Goal: Check status: Check status

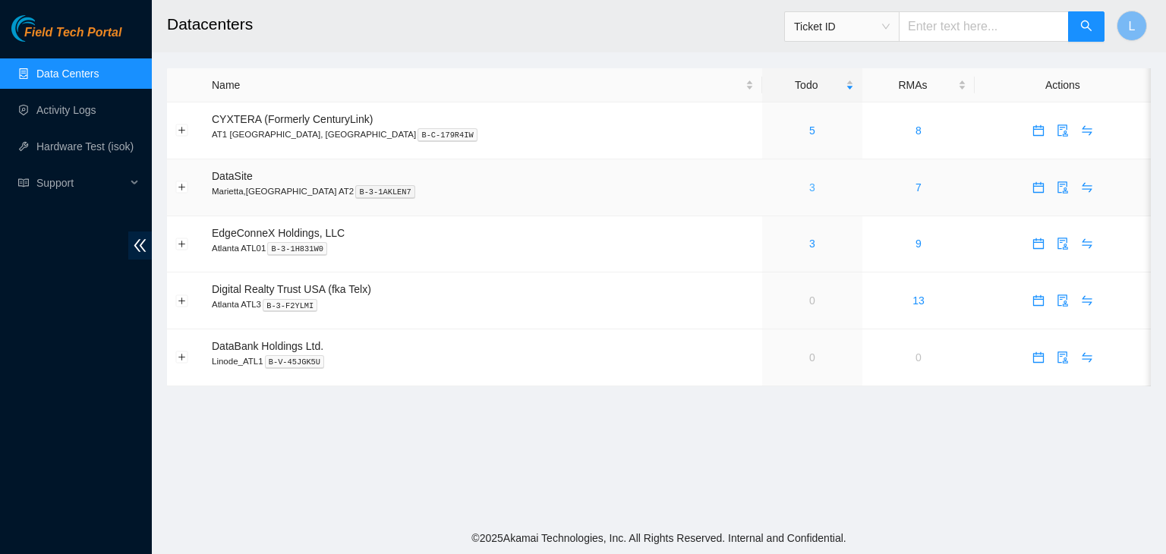
click at [810, 187] on link "3" at bounding box center [813, 187] width 6 height 12
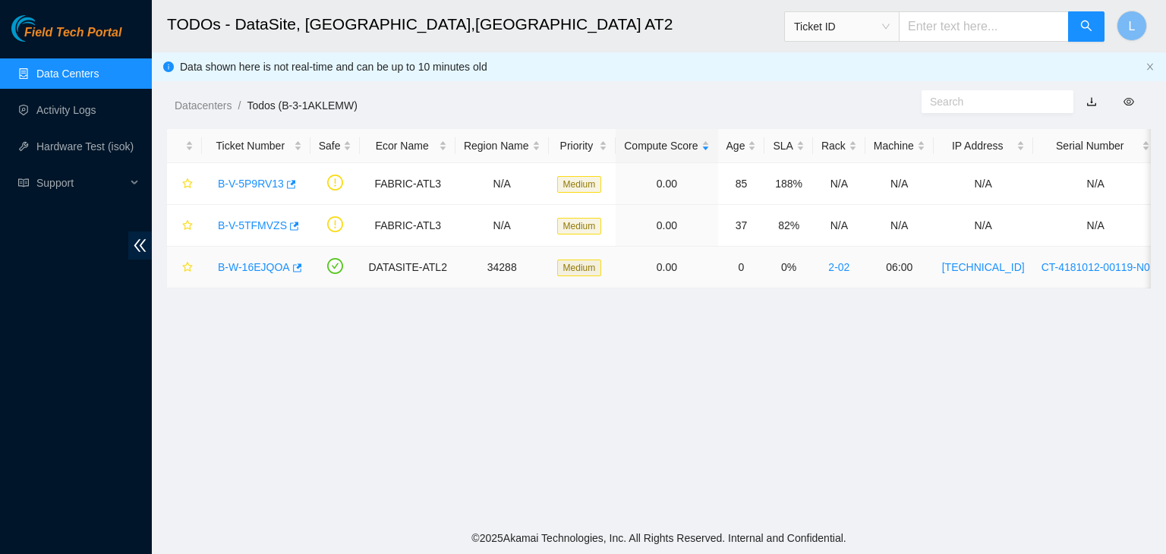
click at [255, 266] on link "B-W-16EJQOA" at bounding box center [254, 267] width 72 height 12
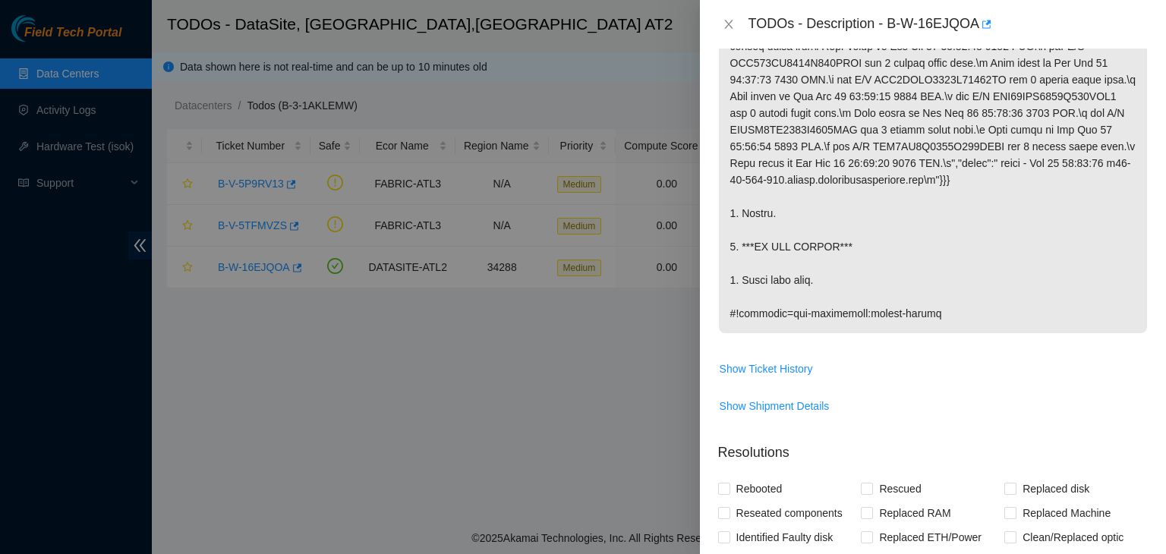
scroll to position [380, 0]
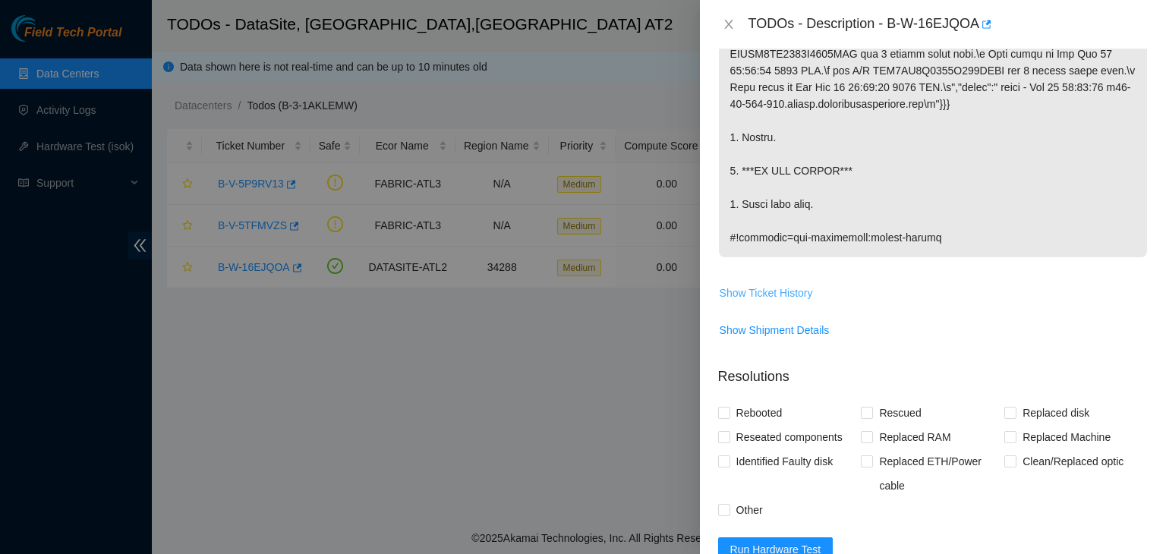
click at [784, 293] on span "Show Ticket History" at bounding box center [766, 293] width 93 height 17
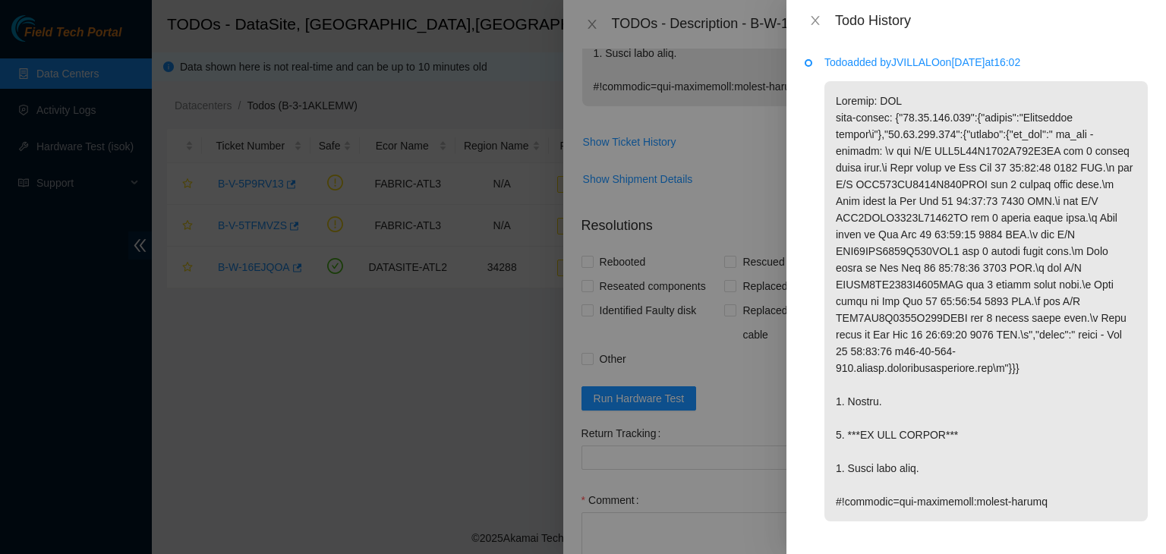
scroll to position [532, 0]
click at [817, 15] on icon "close" at bounding box center [816, 20] width 12 height 12
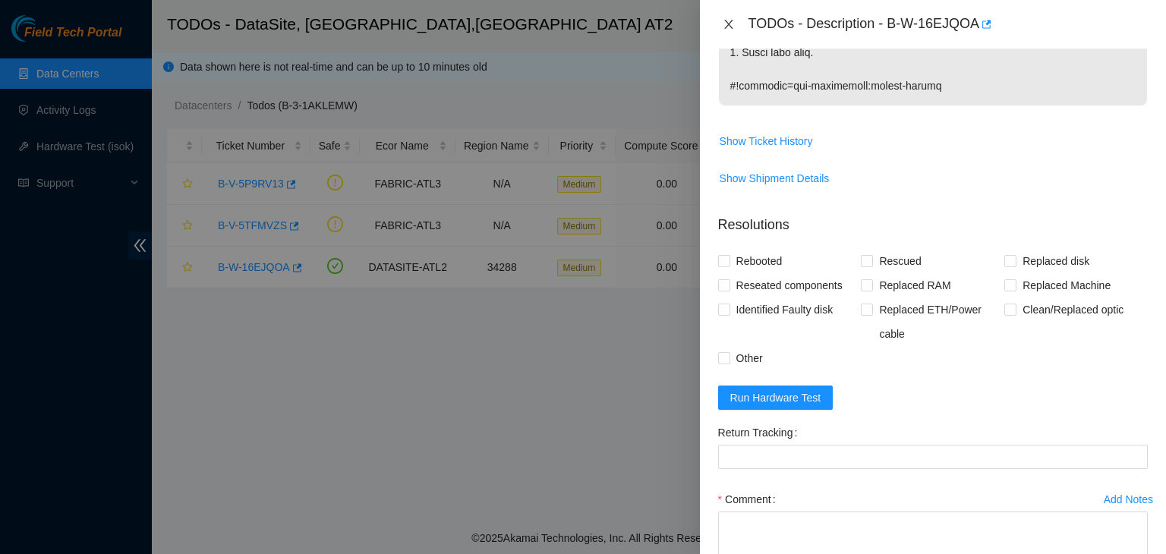
click at [732, 24] on icon "close" at bounding box center [729, 24] width 12 height 12
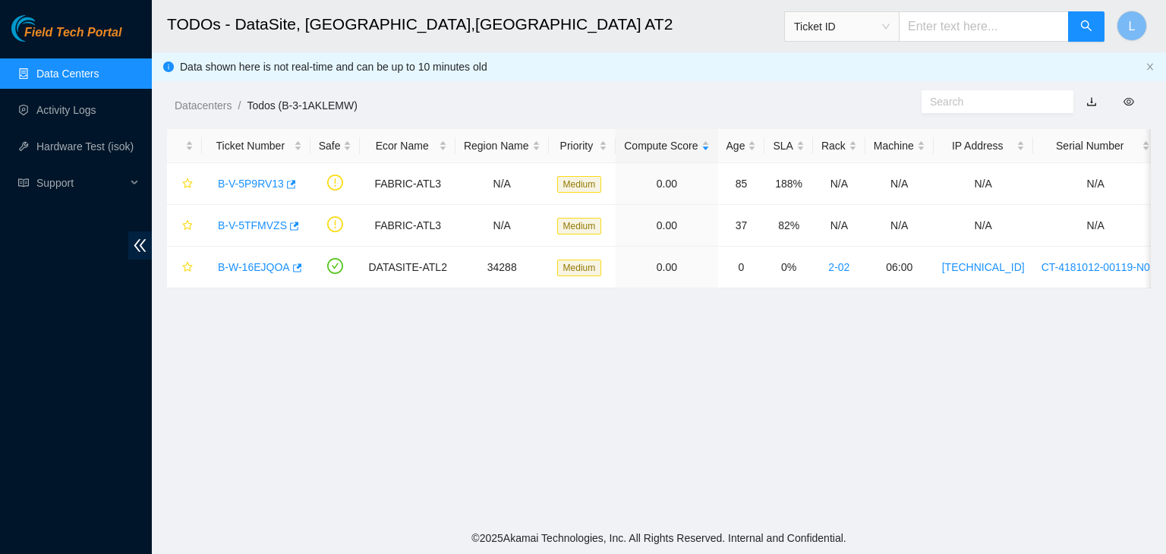
scroll to position [447, 0]
